Goal: Information Seeking & Learning: Check status

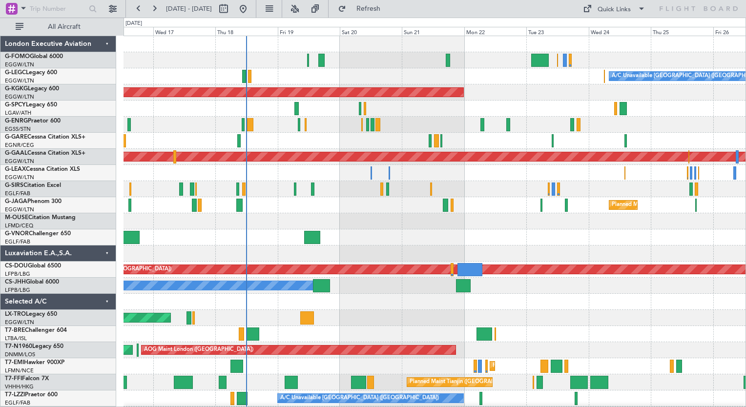
click at [416, 230] on div "A/C Unavailable [GEOGRAPHIC_DATA] ([GEOGRAPHIC_DATA]) AOG Maint [GEOGRAPHIC_DAT…" at bounding box center [434, 253] width 622 height 435
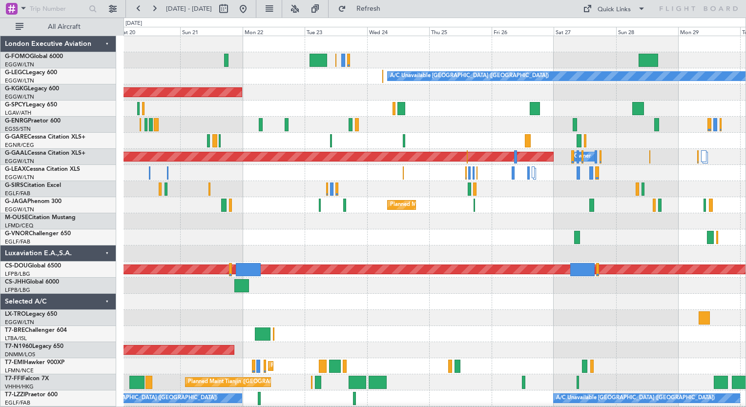
click at [352, 241] on div "A/C Unavailable [GEOGRAPHIC_DATA] ([GEOGRAPHIC_DATA]) AOG Maint [GEOGRAPHIC_DAT…" at bounding box center [434, 245] width 622 height 419
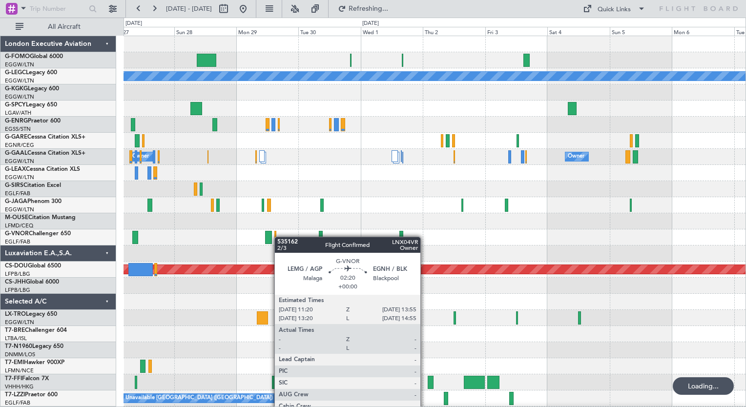
click at [254, 235] on div "A/C Unavailable [GEOGRAPHIC_DATA] ([GEOGRAPHIC_DATA]) Owner Owner Planned [GEOG…" at bounding box center [434, 237] width 622 height 403
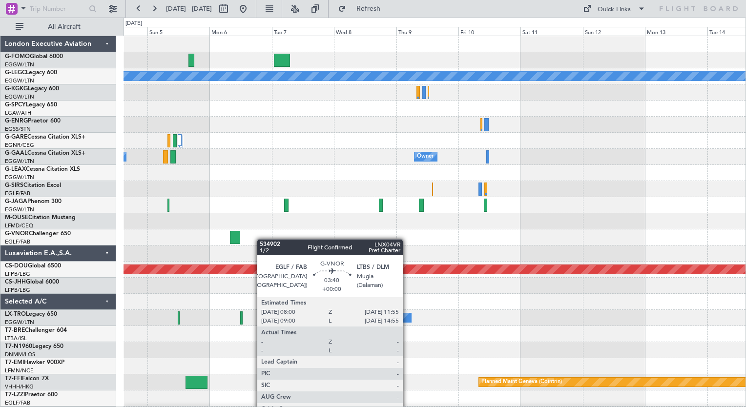
click at [234, 243] on div "A/C Unavailable [GEOGRAPHIC_DATA] ([GEOGRAPHIC_DATA]) Owner Owner Planned Maint…" at bounding box center [434, 237] width 622 height 403
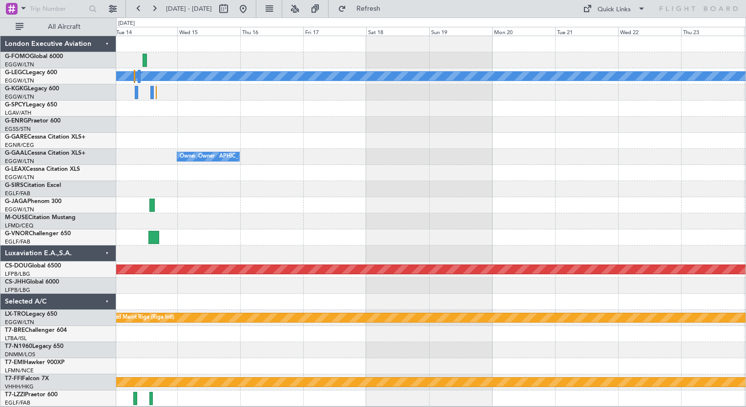
click at [29, 243] on div "A/C Unavailable [GEOGRAPHIC_DATA] ([GEOGRAPHIC_DATA]) Owner [GEOGRAPHIC_DATA] (…" at bounding box center [373, 212] width 746 height 389
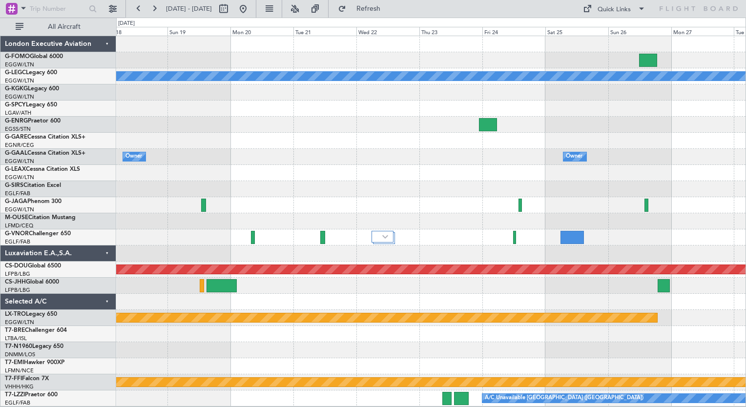
click at [178, 120] on div "A/C Unavailable [GEOGRAPHIC_DATA] ([GEOGRAPHIC_DATA]) Owner Owner No Crew Owner…" at bounding box center [430, 221] width 629 height 370
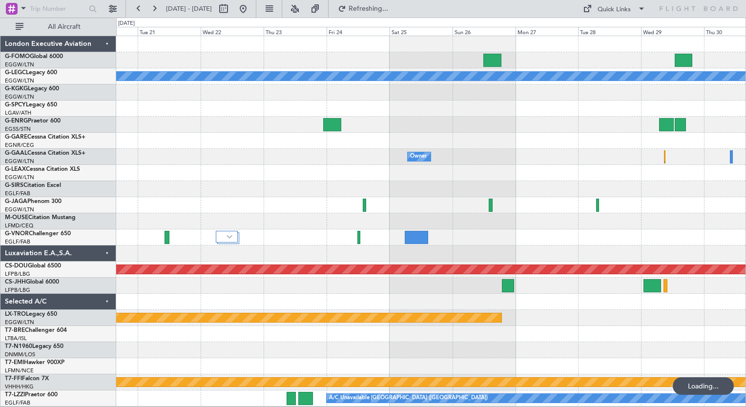
click at [32, 130] on div "A/C Unavailable [GEOGRAPHIC_DATA] ([GEOGRAPHIC_DATA]) Owner Owner Planned Maint…" at bounding box center [373, 212] width 746 height 389
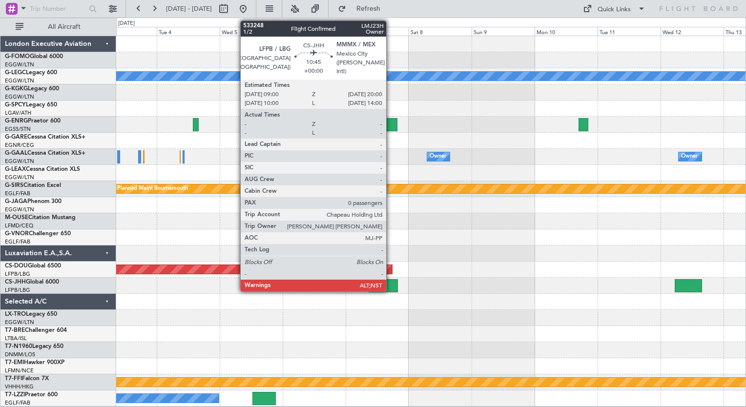
click at [390, 283] on div at bounding box center [382, 285] width 29 height 13
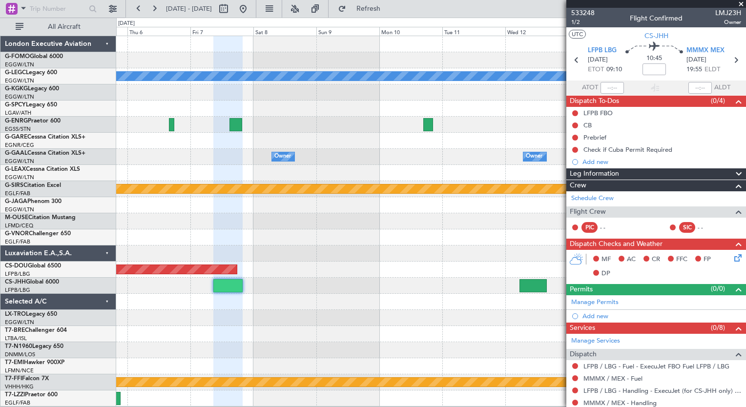
click at [283, 234] on div "A/C Unavailable [GEOGRAPHIC_DATA] ([GEOGRAPHIC_DATA]) Owner Owner Owner Planned…" at bounding box center [430, 221] width 629 height 370
click at [741, 2] on span at bounding box center [741, 4] width 10 height 9
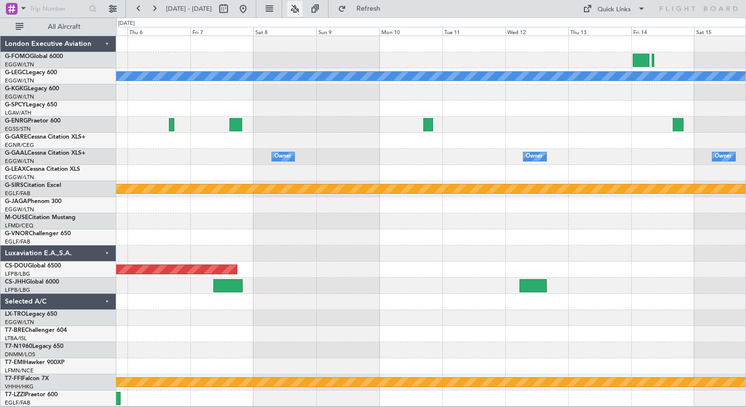
click at [303, 12] on button at bounding box center [295, 9] width 16 height 16
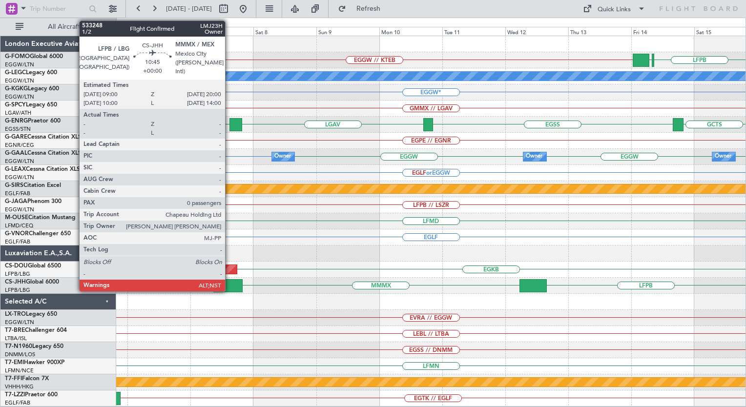
click at [229, 286] on div at bounding box center [227, 285] width 29 height 13
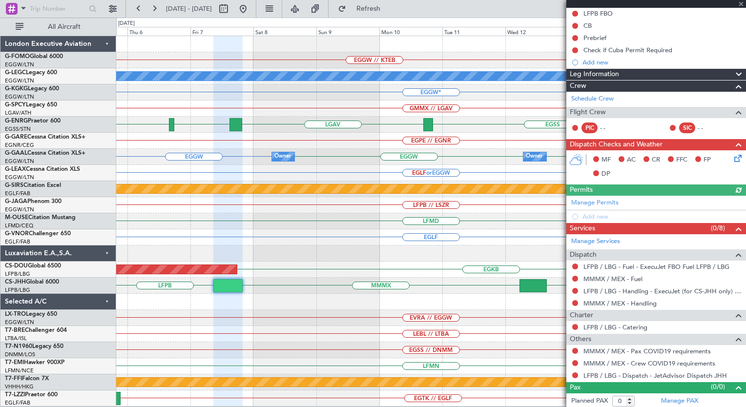
scroll to position [100, 0]
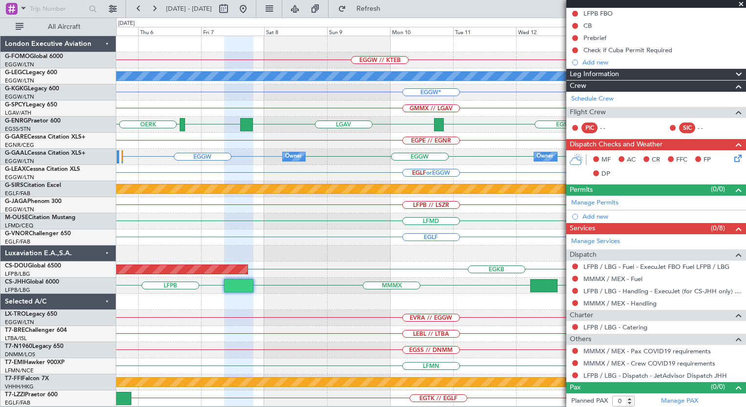
click at [359, 307] on div "EGGW // KTEB LFPB EGGW A/C Unavailable [GEOGRAPHIC_DATA] ([GEOGRAPHIC_DATA]) EG…" at bounding box center [430, 221] width 629 height 370
click at [610, 302] on link "MMMX / MEX - Handling" at bounding box center [619, 303] width 73 height 8
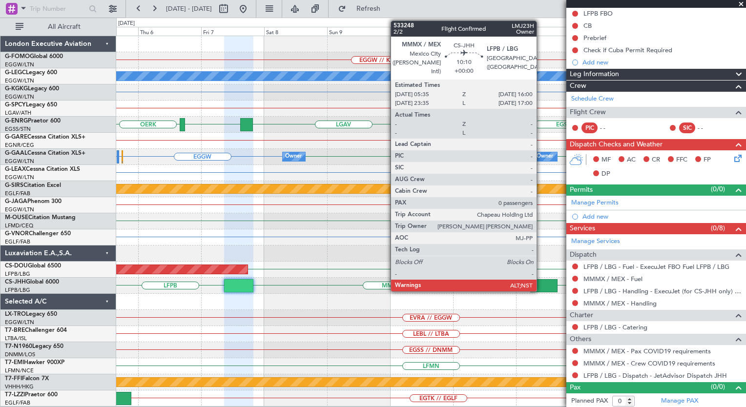
click at [535, 284] on div at bounding box center [543, 285] width 27 height 13
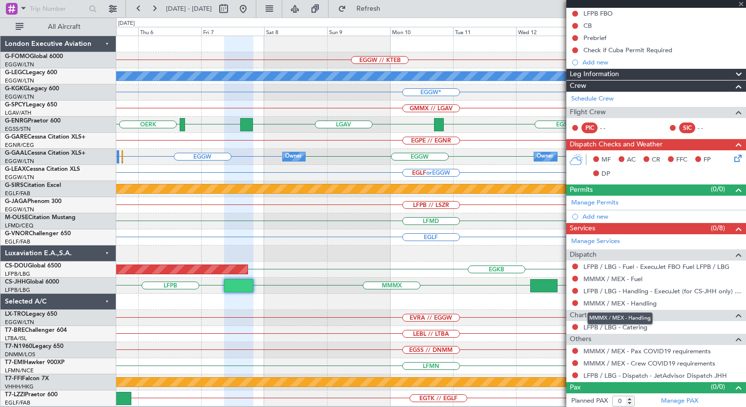
scroll to position [0, 0]
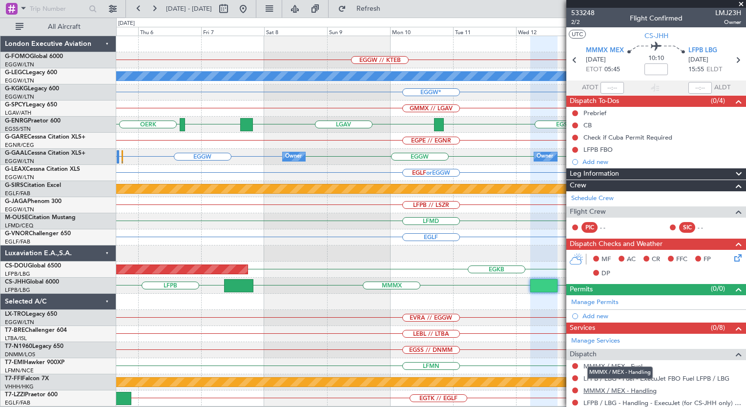
click at [625, 389] on link "MMMX / MEX - Handling" at bounding box center [619, 390] width 73 height 8
click at [202, 88] on div "EGGW*" at bounding box center [430, 92] width 629 height 16
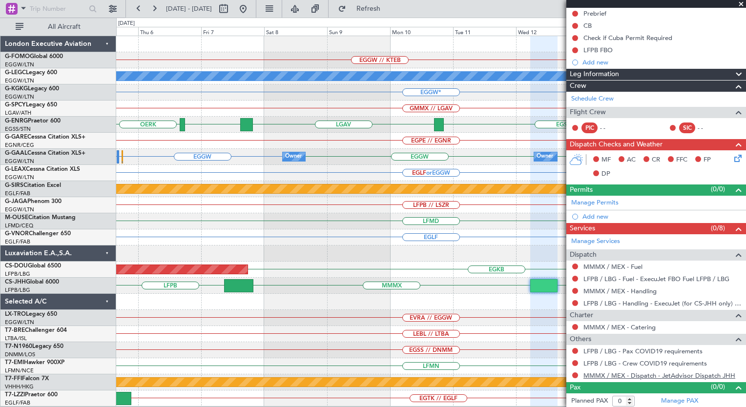
click at [617, 373] on link "MMMX / MEX - Dispatch - JetAdvisor Dispatch JHH" at bounding box center [659, 375] width 152 height 8
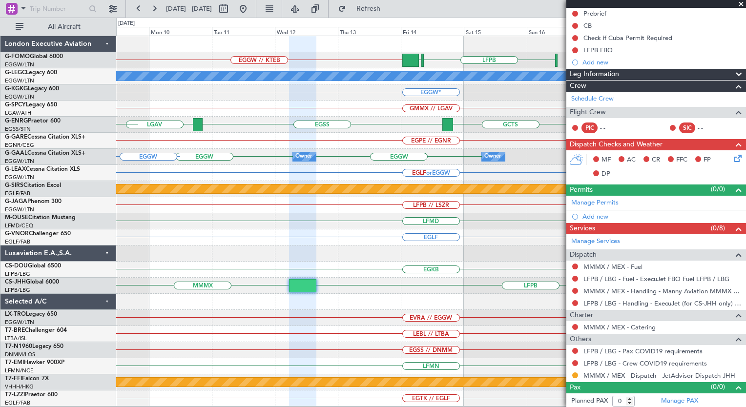
click at [232, 231] on div "EGLF" at bounding box center [430, 237] width 629 height 16
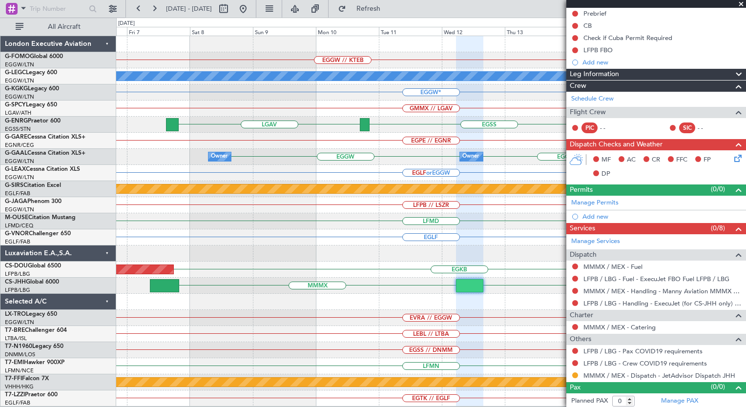
click at [481, 243] on div "EGGW // KTEB LFPB EGGW EGGW OERK A/C Unavailable [GEOGRAPHIC_DATA] ([GEOGRAPHIC…" at bounding box center [430, 221] width 629 height 370
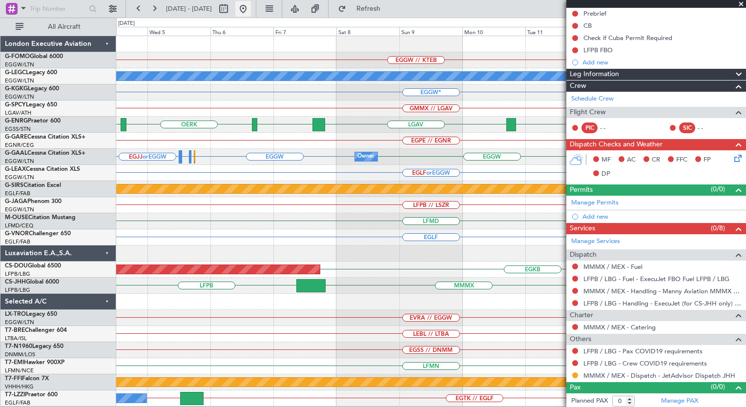
click at [251, 6] on button at bounding box center [243, 9] width 16 height 16
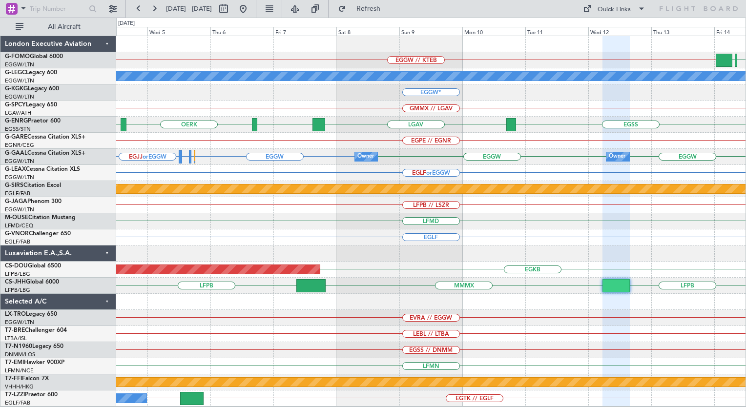
scroll to position [0, 0]
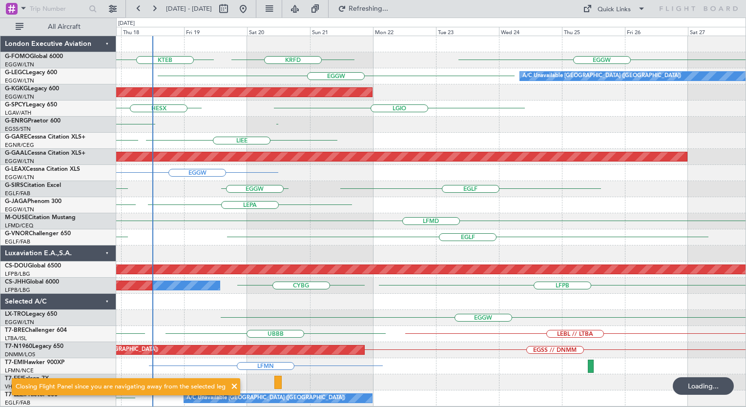
click at [272, 209] on div "EGGW KRFD KTEB EGGW A/C Unavailable [GEOGRAPHIC_DATA] ([GEOGRAPHIC_DATA]) AOG M…" at bounding box center [430, 221] width 629 height 370
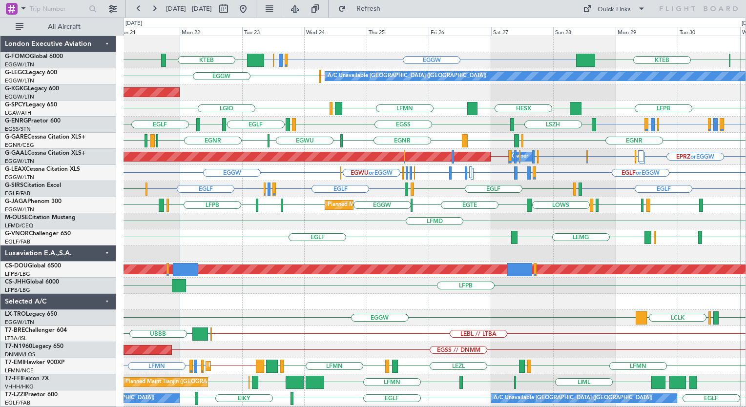
click at [388, 142] on div "EGGW EGPD or EGGW EGWU or EGGW EGGW KRFD KTEB KTEB KPHL A/C Unavailable [GEOGRA…" at bounding box center [434, 237] width 622 height 403
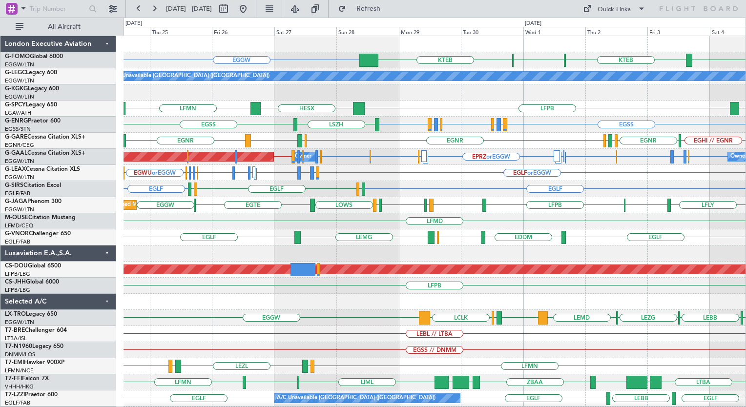
click at [297, 162] on div "EGGW KTEB MYAM KTEB KPHL A/C Unavailable [GEOGRAPHIC_DATA] ([GEOGRAPHIC_DATA]) …" at bounding box center [434, 237] width 622 height 403
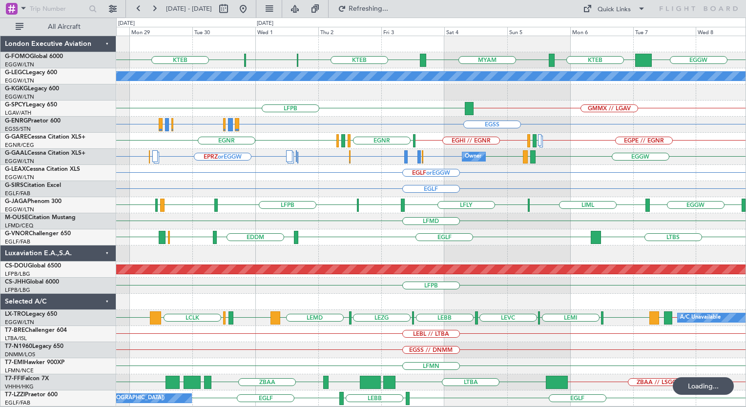
click at [292, 190] on div "EGGW KTEB MYAM KTEB KPHL KTEB A/C Unavailable [GEOGRAPHIC_DATA] ([GEOGRAPHIC_DA…" at bounding box center [430, 221] width 629 height 370
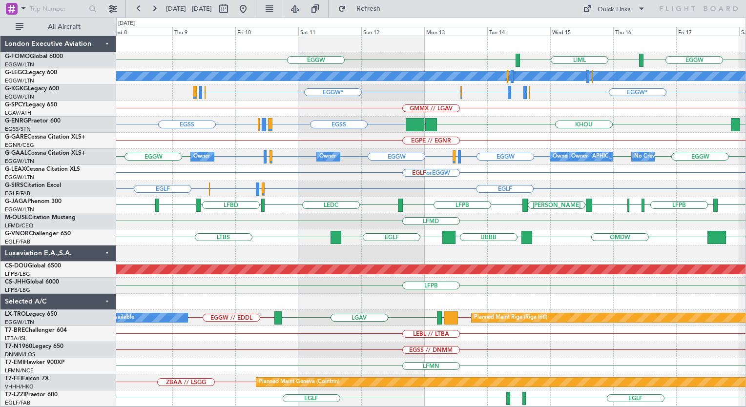
click at [315, 164] on div "LIML EGGW EGGW A/C Unavailable [GEOGRAPHIC_DATA] ([GEOGRAPHIC_DATA]) EGGW* EGGW…" at bounding box center [430, 221] width 629 height 370
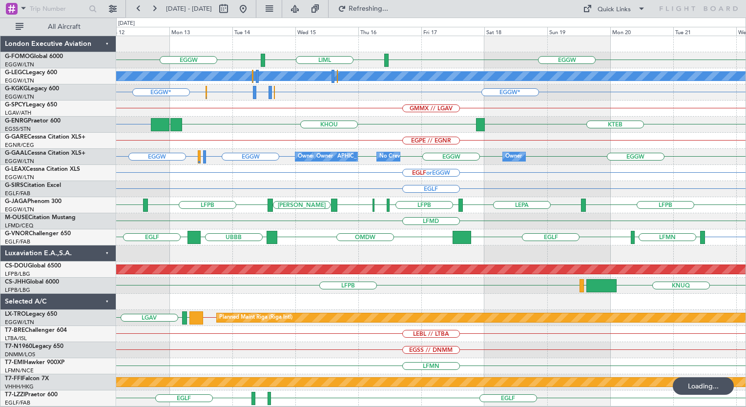
click at [302, 174] on div "LIML EGGW EGGW A/C Unavailable [GEOGRAPHIC_DATA] ([GEOGRAPHIC_DATA]) EGGW* EGGW…" at bounding box center [430, 221] width 629 height 370
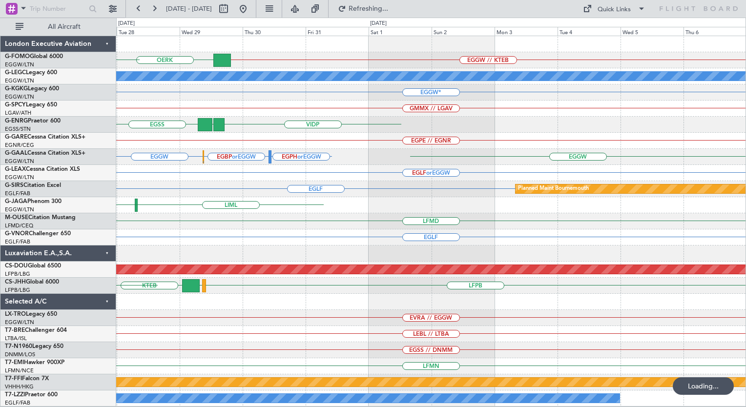
click at [202, 210] on div "EGGW // KTEB OERK EGGW A/C Unavailable [GEOGRAPHIC_DATA] ([GEOGRAPHIC_DATA]) EG…" at bounding box center [430, 221] width 629 height 370
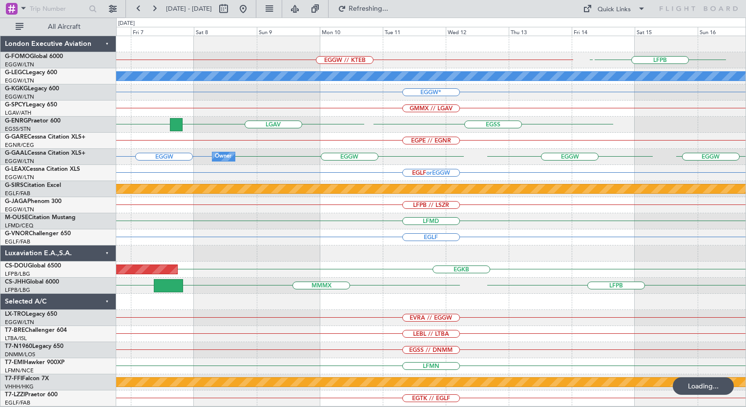
click at [0, 256] on html "[DATE] - [DATE] Refreshing... Quick Links All Aircraft EGGW // KTEB LFPB EGGW A…" at bounding box center [373, 203] width 746 height 407
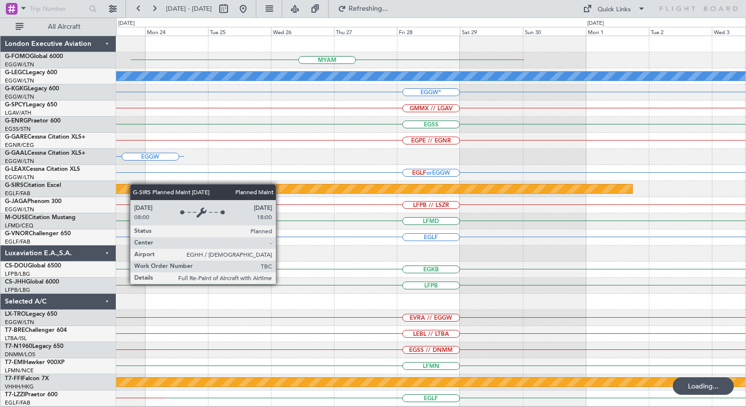
click at [0, 257] on html "[DATE] - [DATE] Refreshing... Quick Links All Aircraft MYAM A/C Unavailable [GE…" at bounding box center [373, 203] width 746 height 407
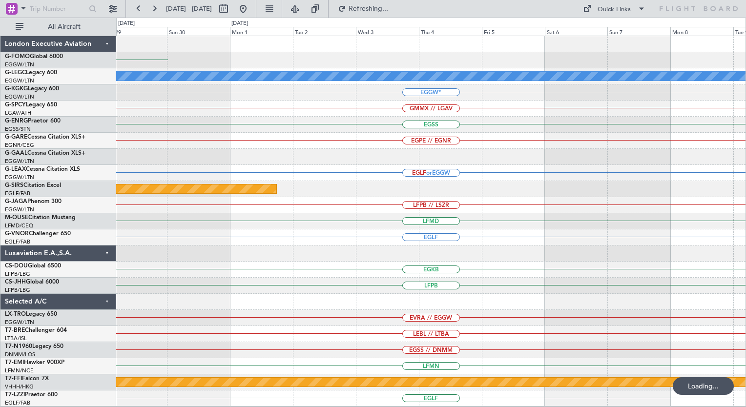
click at [0, 264] on html "[DATE] - [DATE] Refreshing... Quick Links All Aircraft MYAM A/C Unavailable [GE…" at bounding box center [373, 203] width 746 height 407
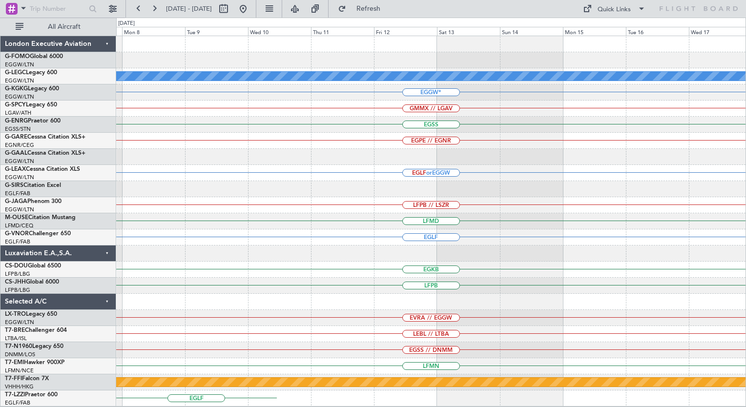
click at [9, 239] on div "A/C Unavailable [GEOGRAPHIC_DATA] ([GEOGRAPHIC_DATA]) EGGW* GMMX // LGAV [GEOGR…" at bounding box center [373, 212] width 746 height 389
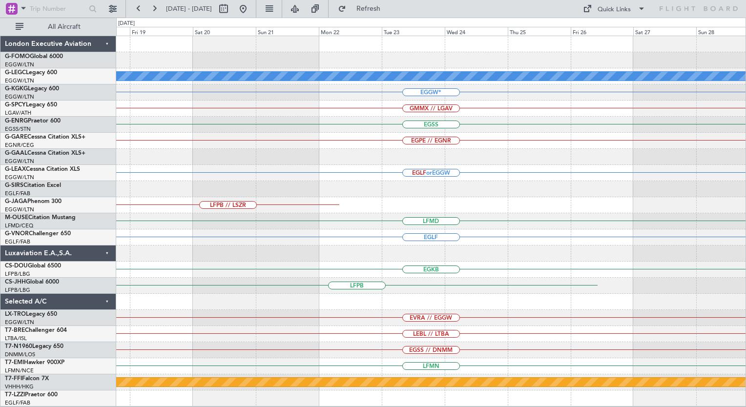
click at [0, 273] on html "[DATE] - [DATE] Refresh Quick Links All Aircraft A/C Unavailable [GEOGRAPHIC_DA…" at bounding box center [373, 203] width 746 height 407
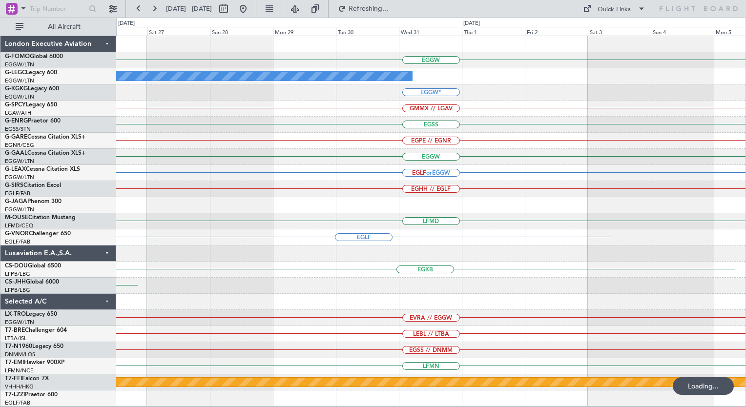
click at [0, 310] on html "[DATE] - [DATE] Refreshing... Quick Links All Aircraft EGGW A/C Unavailable [GE…" at bounding box center [373, 203] width 746 height 407
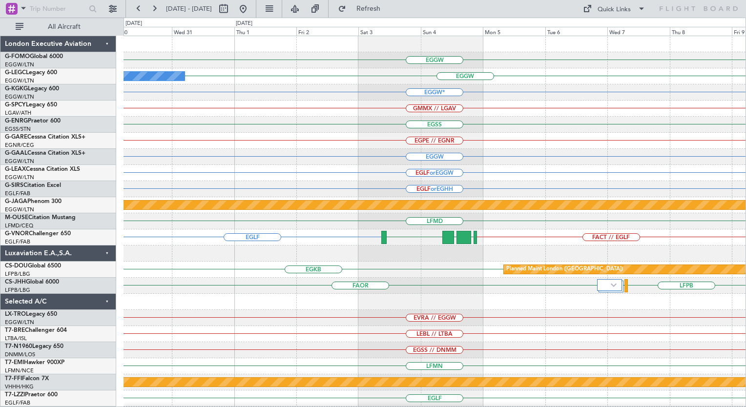
click at [506, 174] on div "EGGW EGGW A/C Unavailable [GEOGRAPHIC_DATA] ([GEOGRAPHIC_DATA]) EGGW* GMMX // L…" at bounding box center [434, 237] width 622 height 403
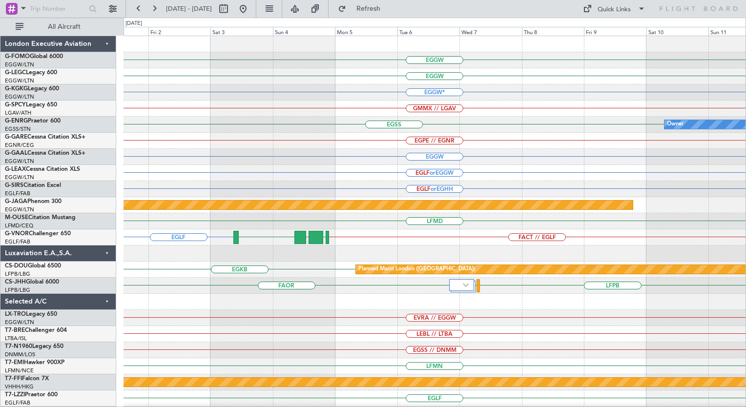
click at [125, 205] on div "EGGW EGGW A/C Unavailable [GEOGRAPHIC_DATA] ([GEOGRAPHIC_DATA]) EGGW* GMMX // L…" at bounding box center [434, 237] width 622 height 403
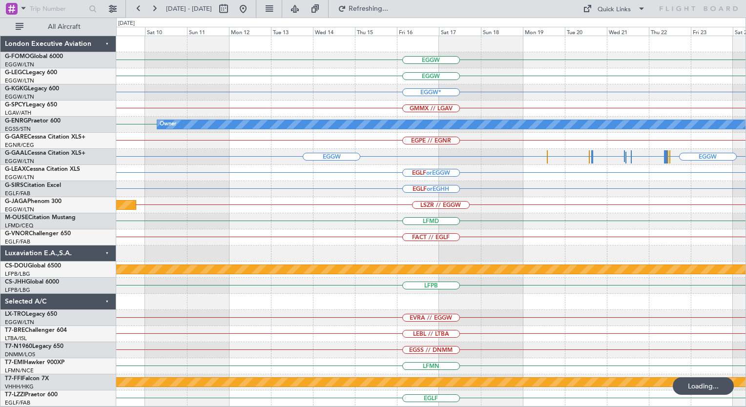
click at [320, 139] on div "EGPE // EGNR" at bounding box center [430, 141] width 629 height 16
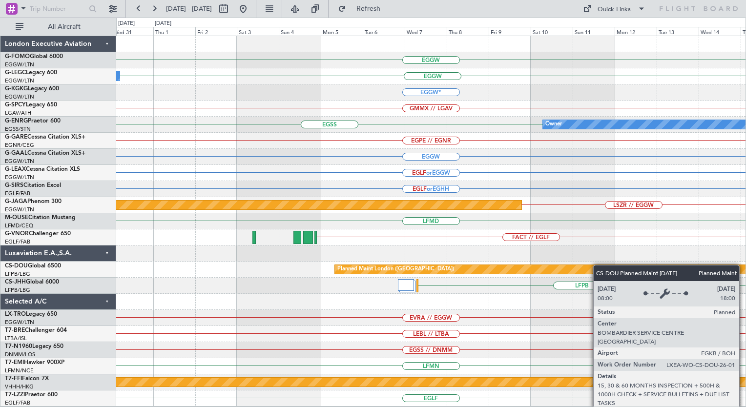
click at [645, 263] on div "EGGW EGGW A/C Unavailable [GEOGRAPHIC_DATA] ([GEOGRAPHIC_DATA]) EGGW* GMMX // L…" at bounding box center [430, 221] width 629 height 370
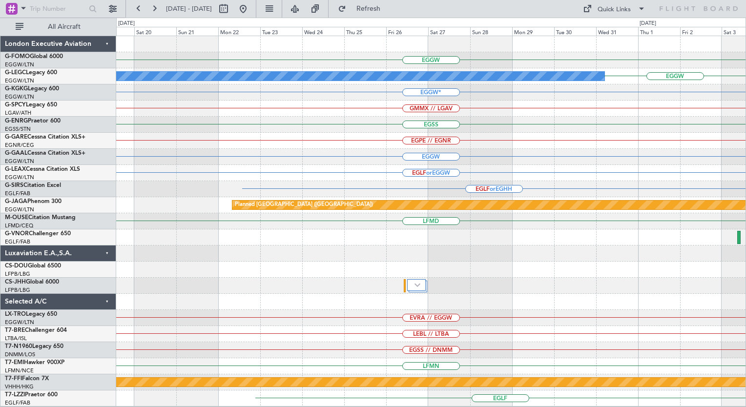
click at [716, 208] on div "EGGW EGGW A/C Unavailable [GEOGRAPHIC_DATA] ([GEOGRAPHIC_DATA]) EGGW* GMMX // L…" at bounding box center [430, 221] width 629 height 370
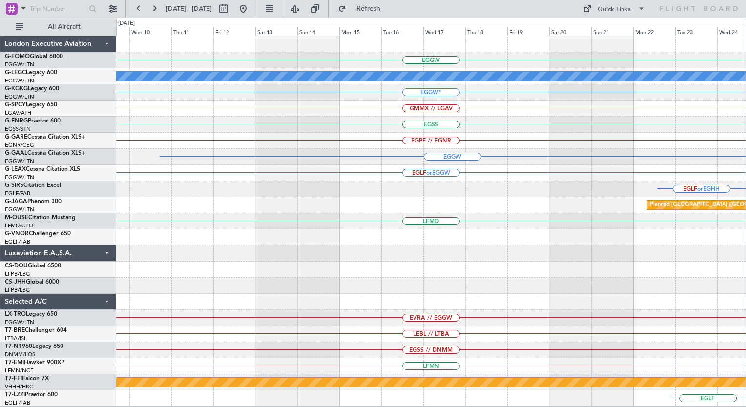
click at [720, 226] on div "EGGW A/C Unavailable [GEOGRAPHIC_DATA] ([GEOGRAPHIC_DATA]) EGGW* GMMX // LGAV […" at bounding box center [430, 221] width 629 height 370
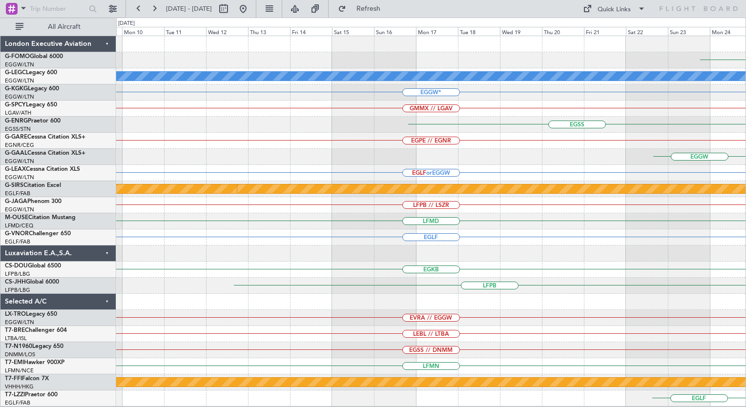
click at [660, 285] on div "MYAM A/C Unavailable [GEOGRAPHIC_DATA] ([GEOGRAPHIC_DATA]) EGGW* GMMX // LGAV […" at bounding box center [430, 221] width 629 height 370
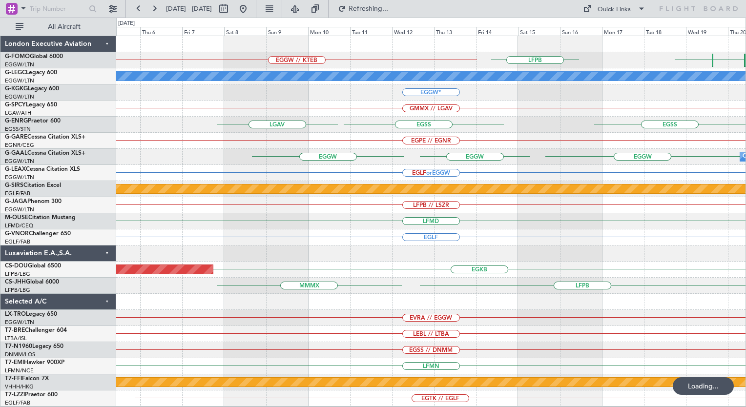
click at [493, 261] on div "EGGW // KTEB LFPB OERK OKKK [GEOGRAPHIC_DATA] KTEB // EGGW A/C Unavailable [GEO…" at bounding box center [430, 221] width 629 height 370
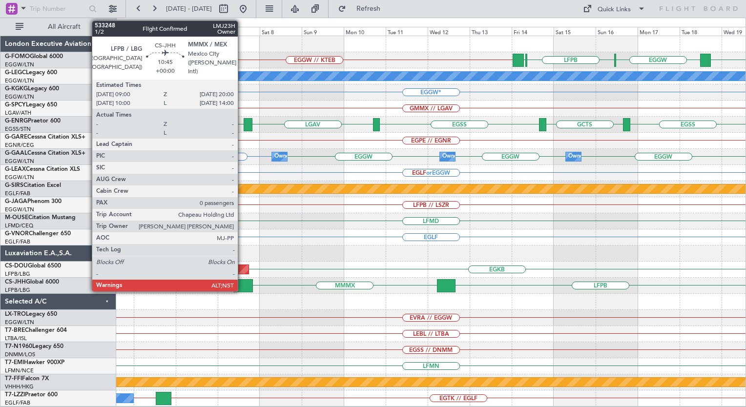
click at [242, 281] on div at bounding box center [243, 285] width 20 height 13
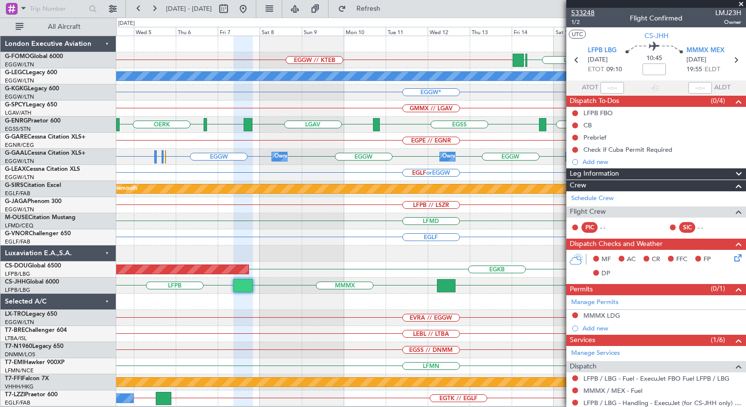
click at [580, 15] on span "533248" at bounding box center [582, 13] width 23 height 10
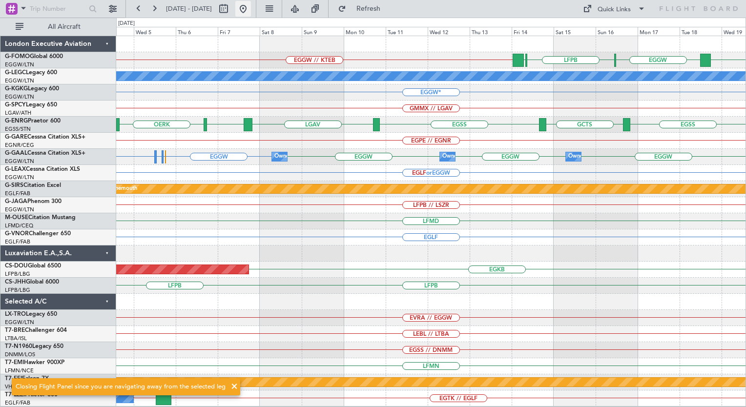
click at [251, 10] on button at bounding box center [243, 9] width 16 height 16
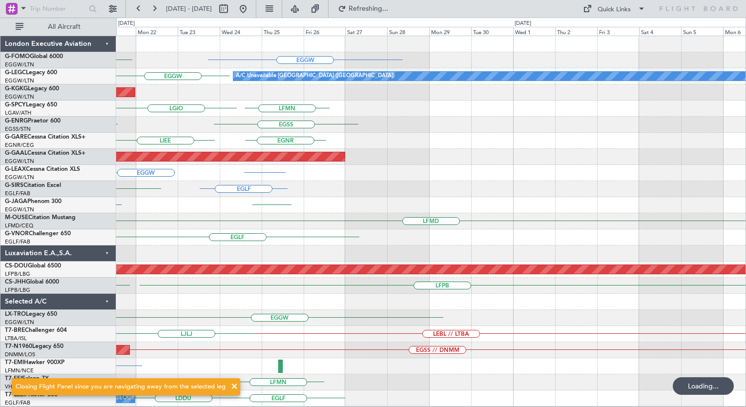
click at [28, 54] on div "EGGW KRFD KTEB EGGW A/C Unavailable [GEOGRAPHIC_DATA] ([GEOGRAPHIC_DATA]) AOG M…" at bounding box center [373, 212] width 746 height 389
